Goal: Transaction & Acquisition: Purchase product/service

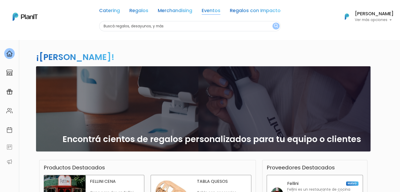
click at [212, 12] on link "Eventos" at bounding box center [211, 11] width 19 height 6
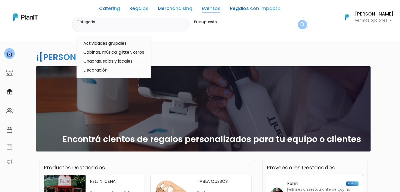
click at [116, 6] on link "Catering" at bounding box center [109, 9] width 21 height 6
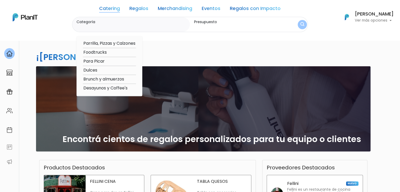
click at [164, 34] on nav "Catering Regalos Merchandising Eventos Regalos con Impacto Catering Regalos Mer…" at bounding box center [200, 20] width 400 height 41
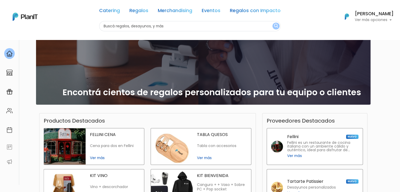
scroll to position [39, 0]
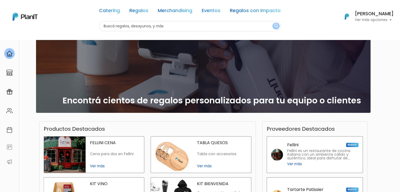
click at [116, 12] on link "Catering" at bounding box center [109, 11] width 21 height 6
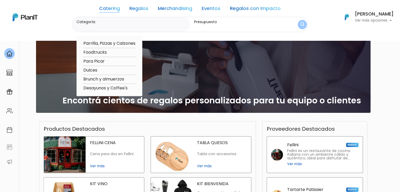
click at [98, 79] on option "Brunch y almuerzos" at bounding box center [109, 79] width 53 height 7
type input "Brunch y almuerzos"
type input "$0 - $1000"
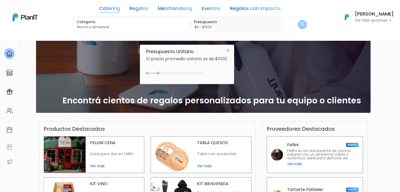
click at [214, 7] on link "Eventos" at bounding box center [211, 9] width 19 height 6
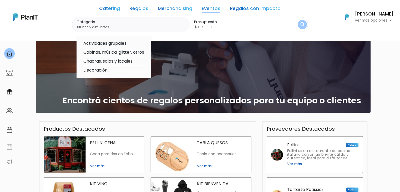
click at [214, 7] on link "Eventos" at bounding box center [211, 9] width 19 height 6
click at [122, 44] on option "Actividades grupales" at bounding box center [114, 43] width 62 height 7
type input "Actividades grupales"
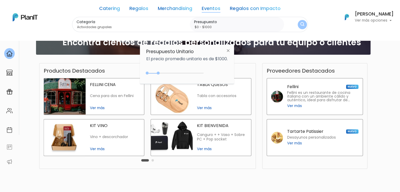
scroll to position [126, 0]
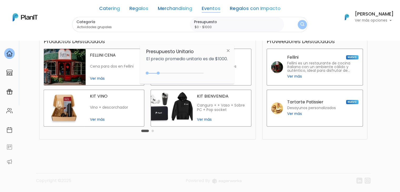
click at [302, 23] on img "submit" at bounding box center [302, 24] width 4 height 5
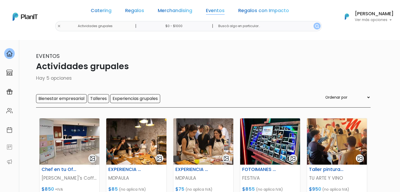
click at [214, 8] on link "Eventos" at bounding box center [215, 11] width 19 height 6
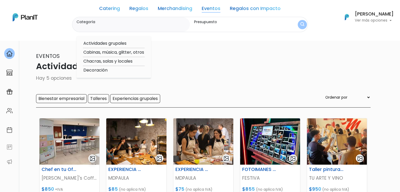
click at [114, 10] on link "Catering" at bounding box center [109, 9] width 21 height 6
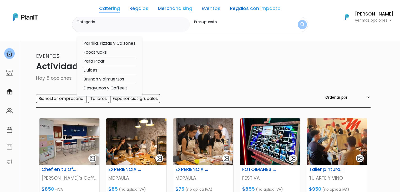
click at [101, 60] on option "Para Picar" at bounding box center [109, 61] width 53 height 7
type input "Para Picar"
type input "$0 - $1000"
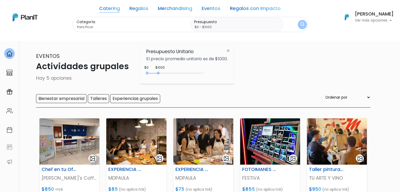
click at [302, 23] on img "submit" at bounding box center [302, 24] width 4 height 5
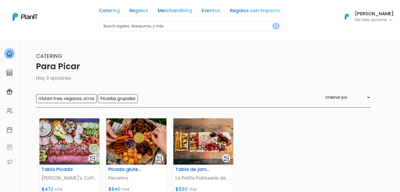
click at [75, 25] on div "Catering Regalos Merchandising Eventos Regalos con Impacto Para Picar | $0 - $1…" at bounding box center [200, 16] width 400 height 29
click at [242, 26] on input "text" at bounding box center [190, 26] width 182 height 10
type input "catering"
click at [273, 23] on button "submit" at bounding box center [276, 26] width 7 height 7
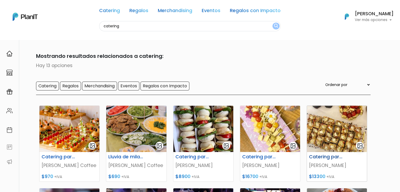
click at [325, 132] on img at bounding box center [337, 129] width 60 height 46
